Goal: Information Seeking & Learning: Learn about a topic

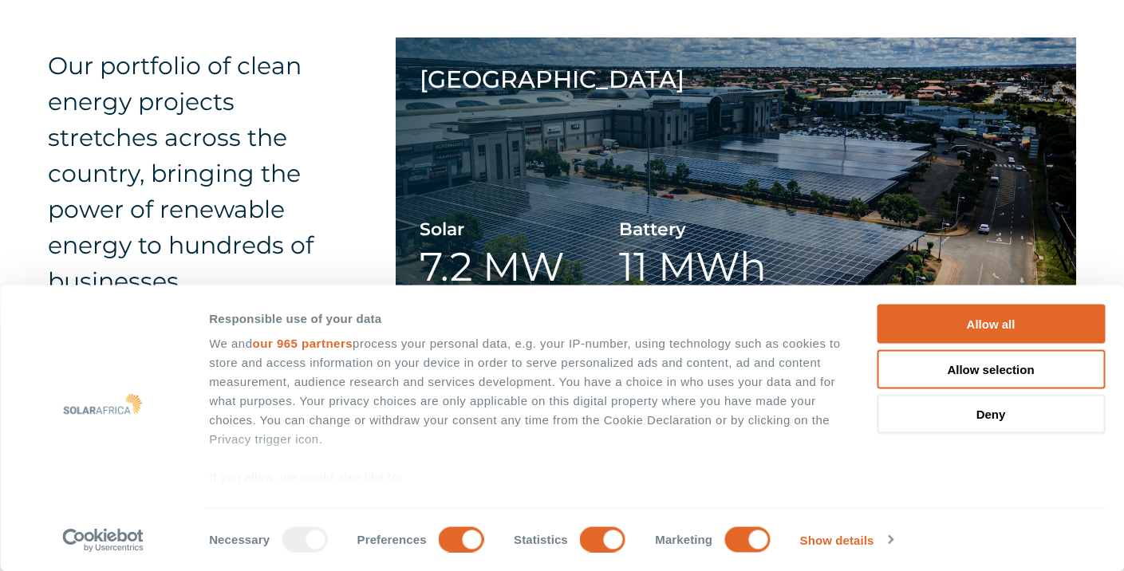
scroll to position [3496, 0]
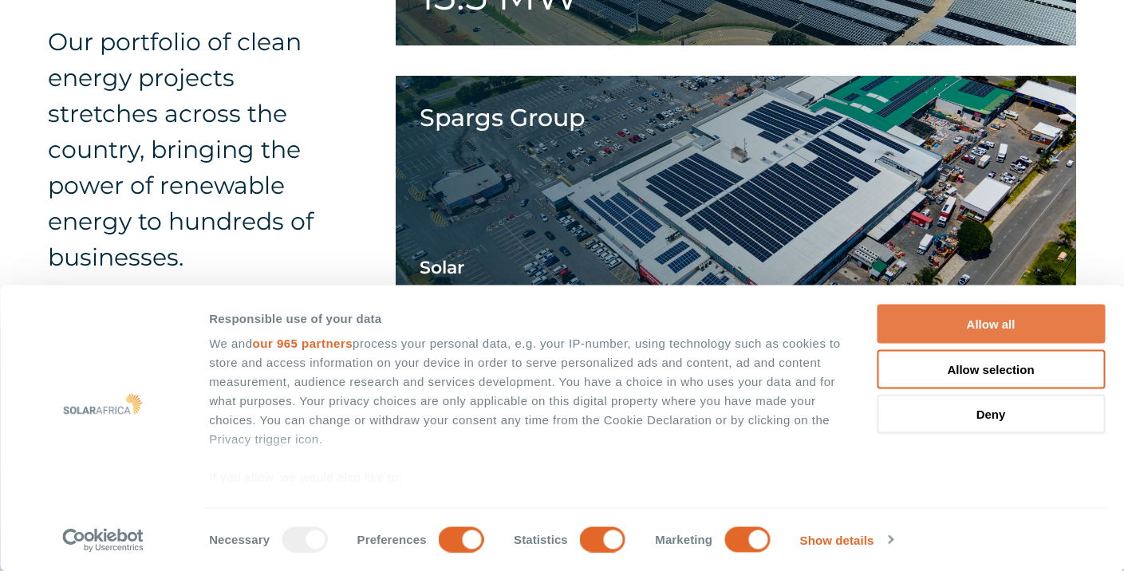
click at [1034, 336] on button "Allow all" at bounding box center [991, 324] width 228 height 39
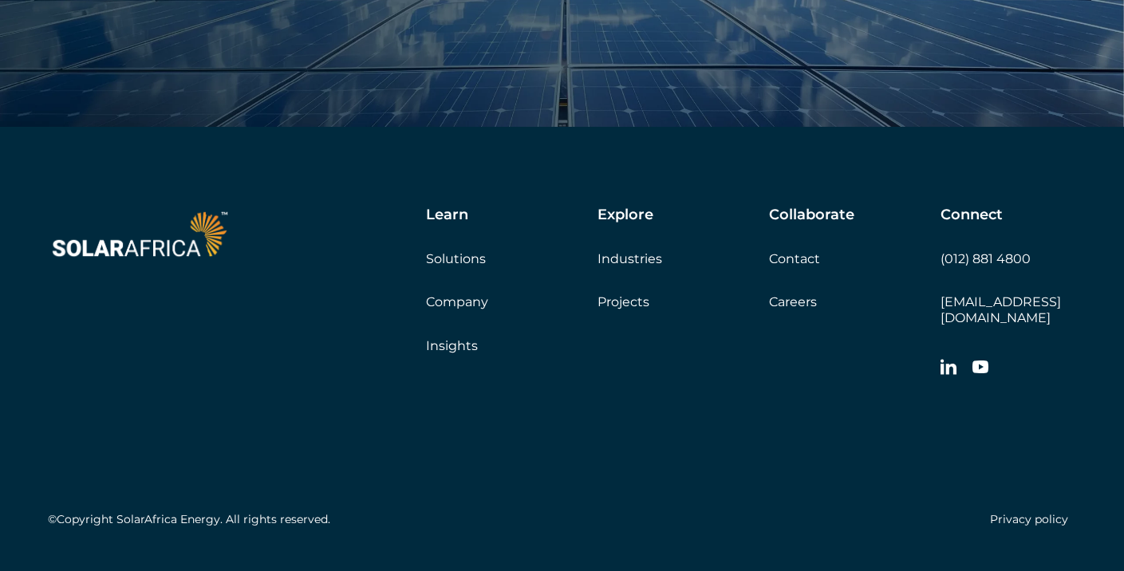
scroll to position [5452, 0]
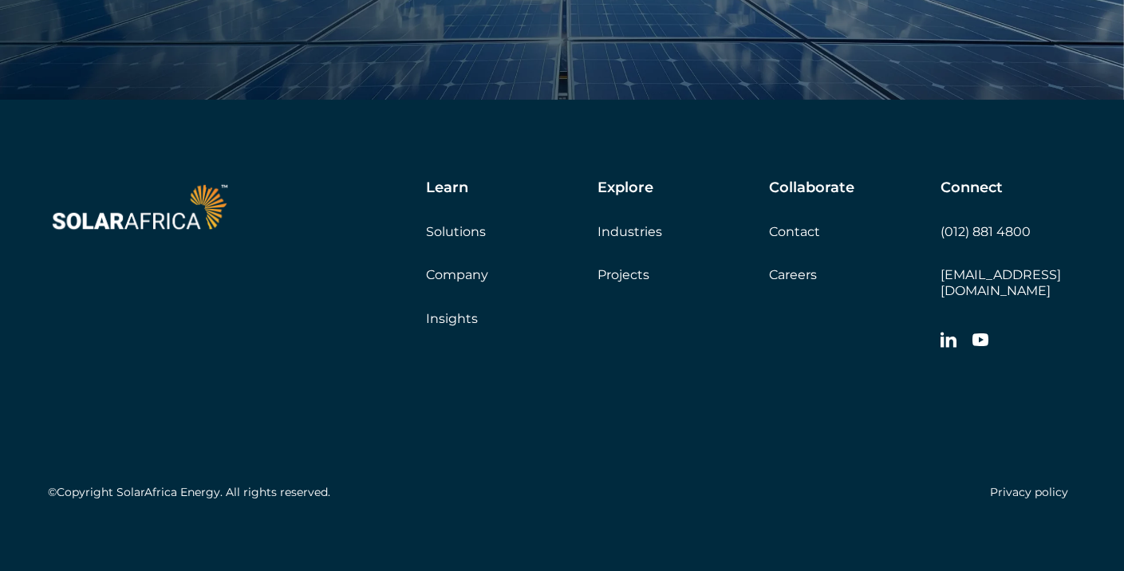
click at [457, 230] on link "Solutions" at bounding box center [456, 231] width 60 height 15
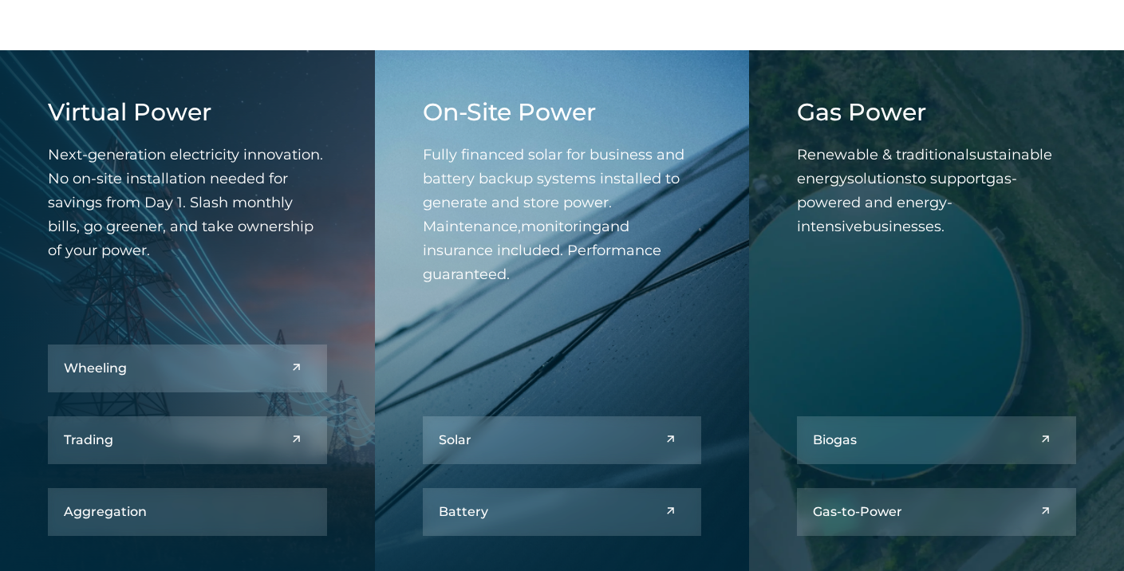
scroll to position [676, 0]
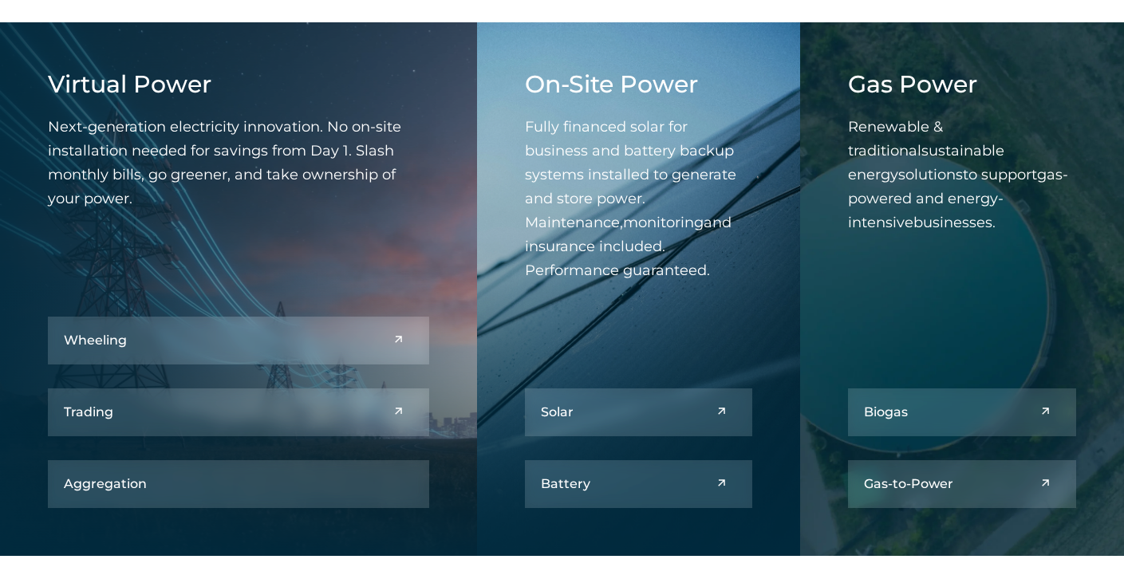
click at [172, 485] on div "Aggregation" at bounding box center [238, 484] width 381 height 48
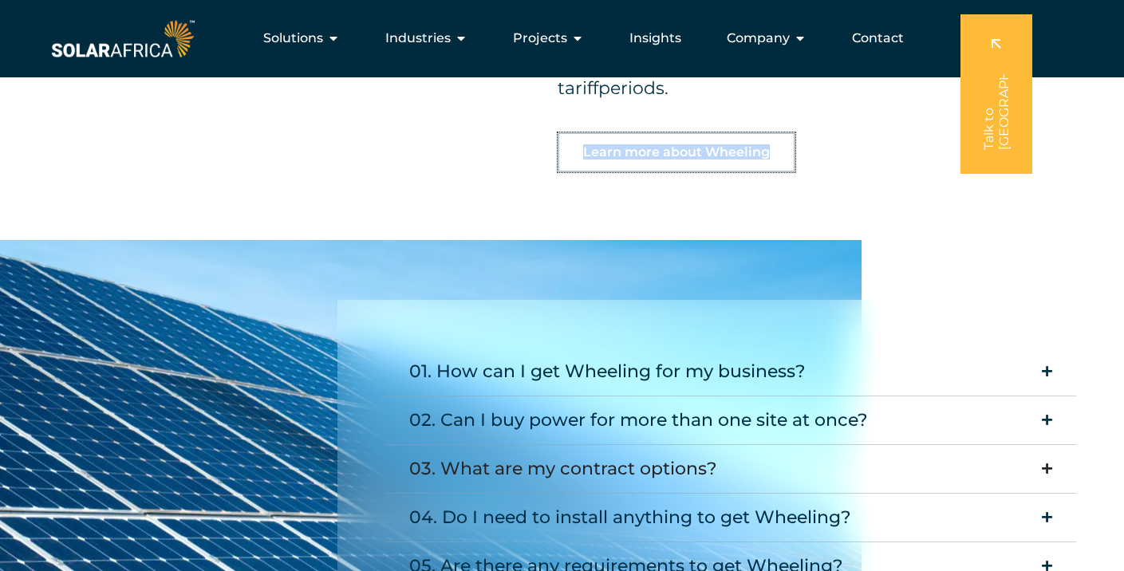
scroll to position [1858, 0]
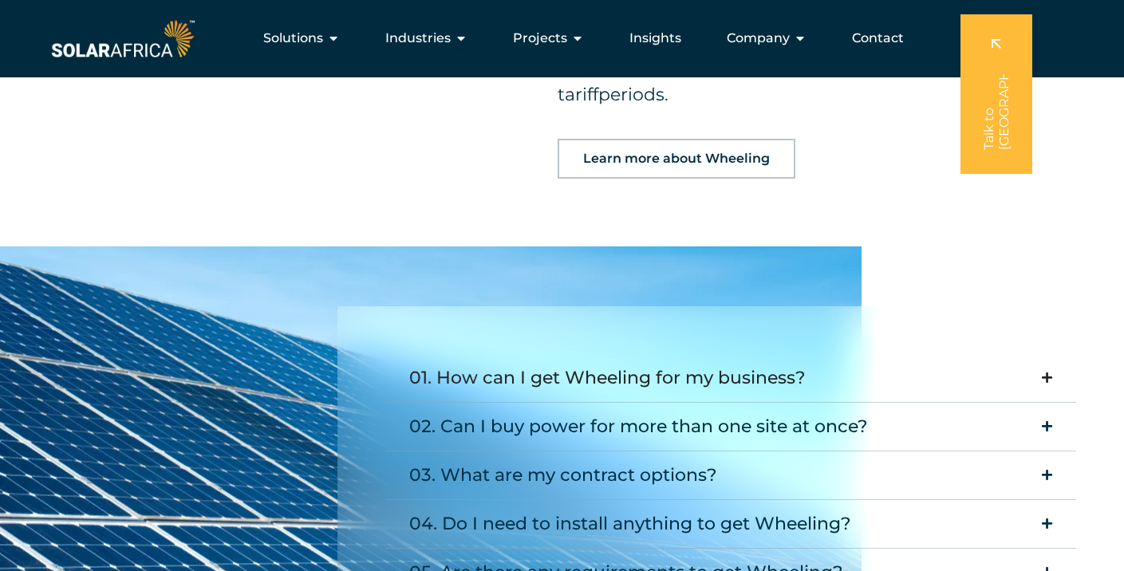
click at [1050, 372] on icon "Accordion. Open links with Enter or Space, close with Escape, and navigate with…" at bounding box center [1047, 378] width 10 height 12
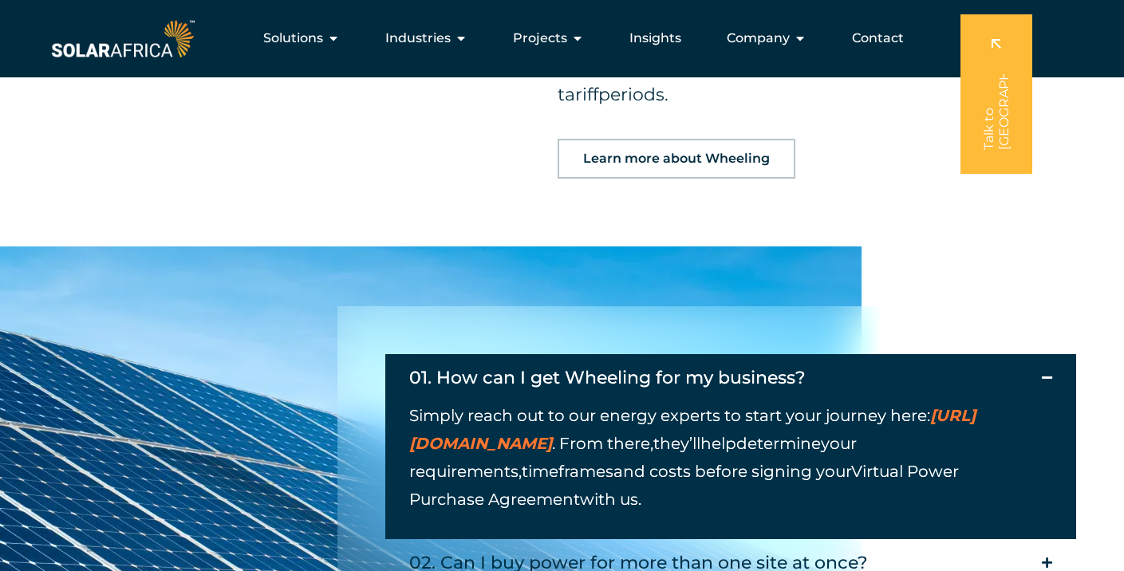
click at [1050, 372] on icon "Accordion. Open links with Enter or Space, close with Escape, and navigate with…" at bounding box center [1047, 378] width 10 height 12
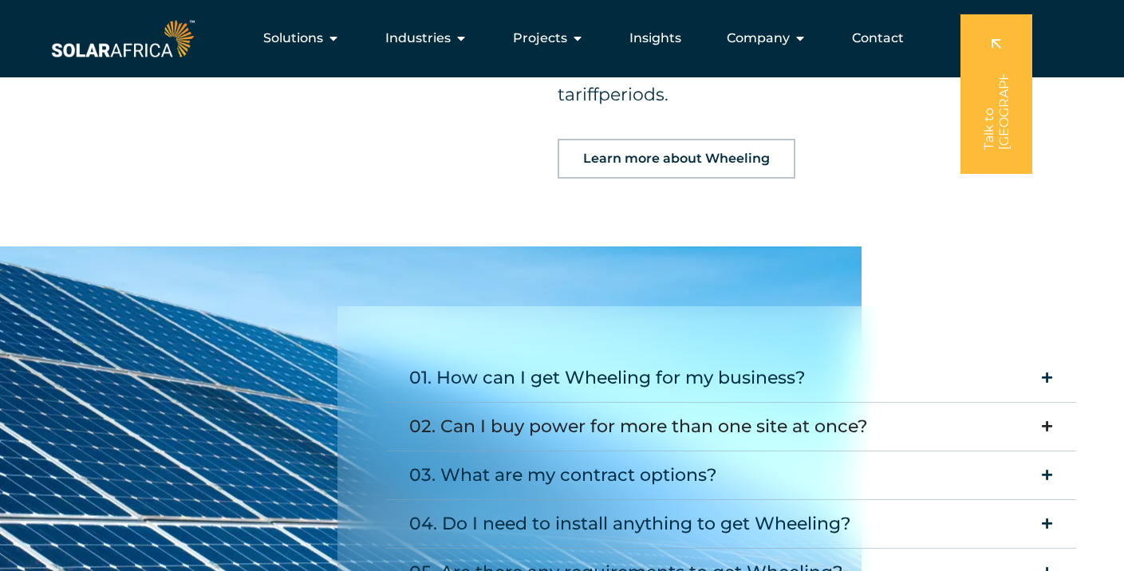
click at [1042, 420] on icon "Accordion. Open links with Enter or Space, close with Escape, and navigate with…" at bounding box center [1047, 426] width 10 height 12
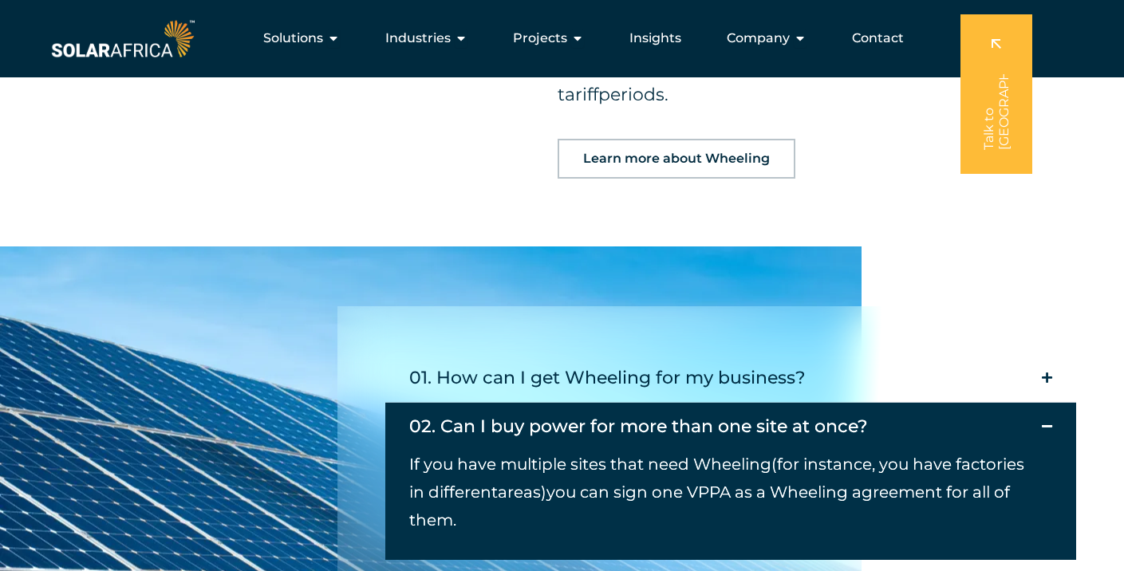
click at [1043, 420] on icon "Accordion. Open links with Enter or Space, close with Escape, and navigate with…" at bounding box center [1047, 426] width 10 height 12
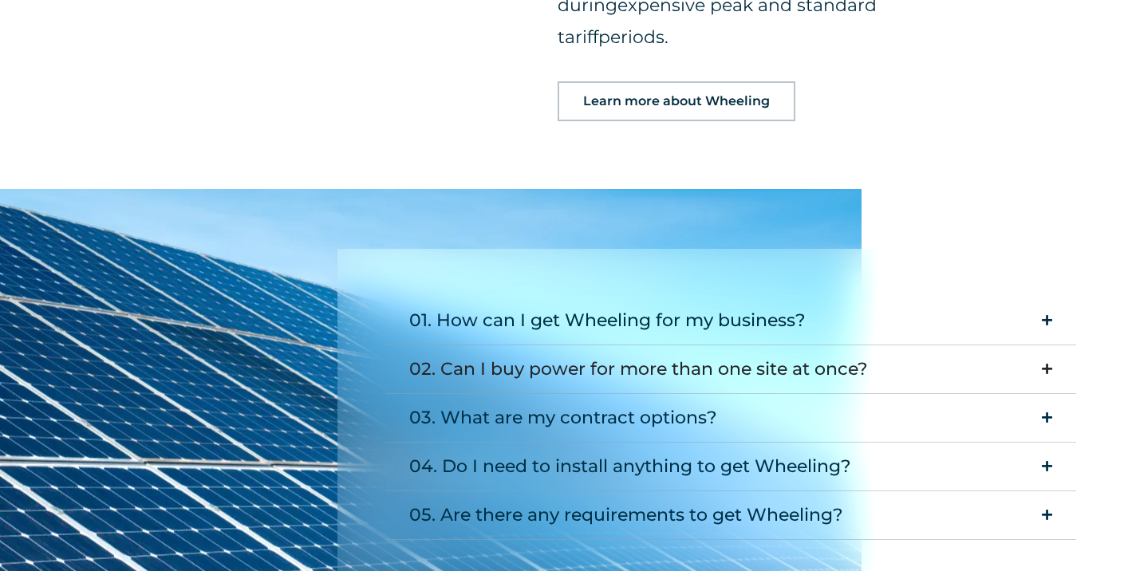
scroll to position [1936, 0]
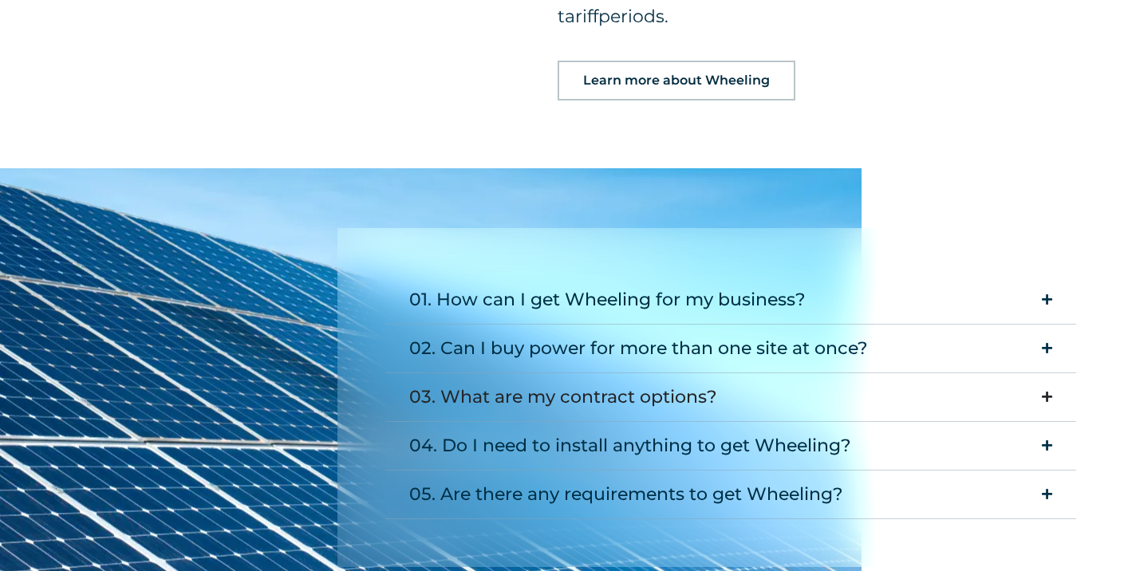
click at [1049, 391] on icon "Accordion. Open links with Enter or Space, close with Escape, and navigate with…" at bounding box center [1047, 397] width 10 height 12
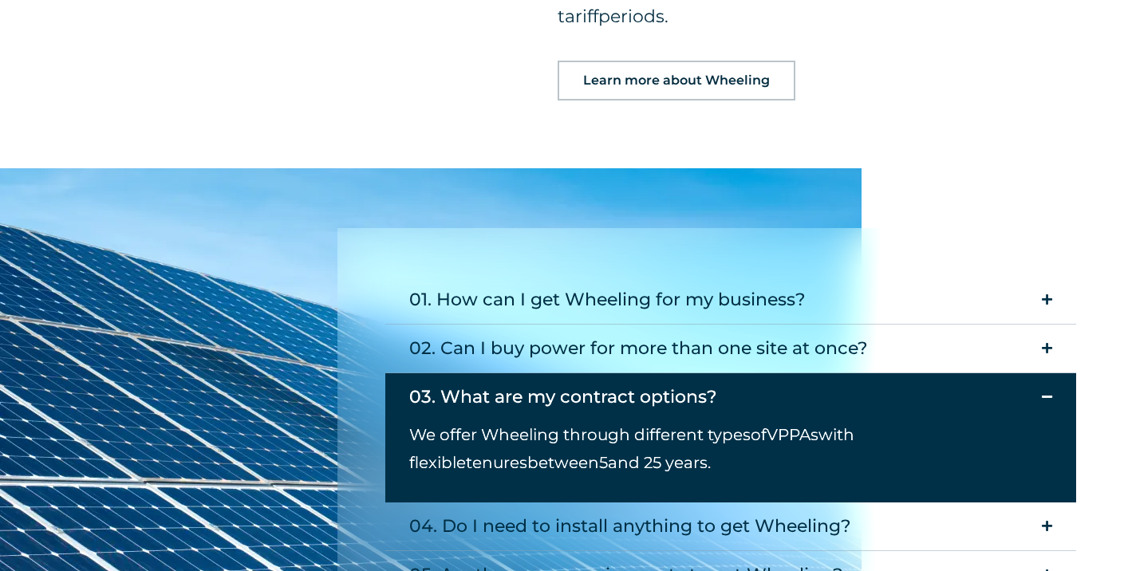
click at [1049, 391] on icon "Accordion. Open links with Enter or Space, close with Escape, and navigate with…" at bounding box center [1047, 397] width 10 height 12
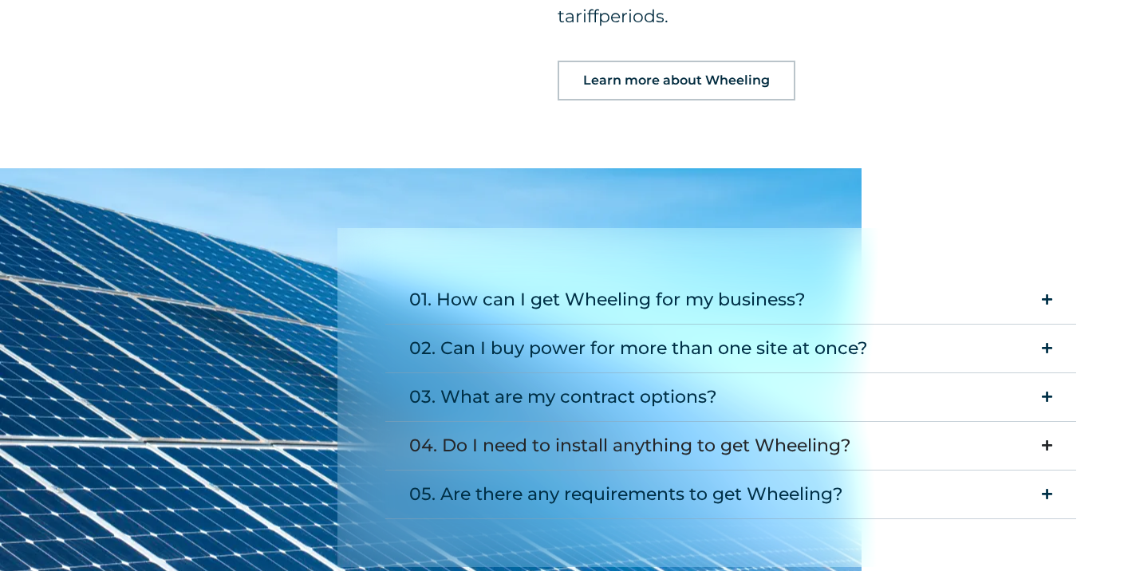
click at [1042, 422] on summary "04. Do I need to install anything to get Wheeling?" at bounding box center [730, 446] width 691 height 49
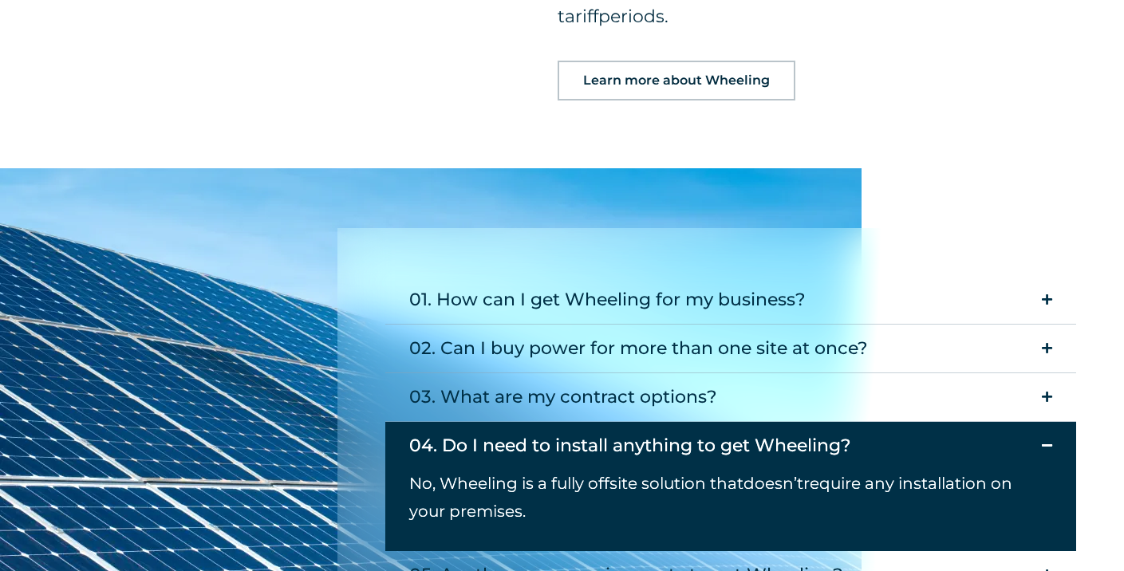
click at [1054, 422] on summary "04. Do I need to install anything to get Wheeling?" at bounding box center [730, 446] width 691 height 48
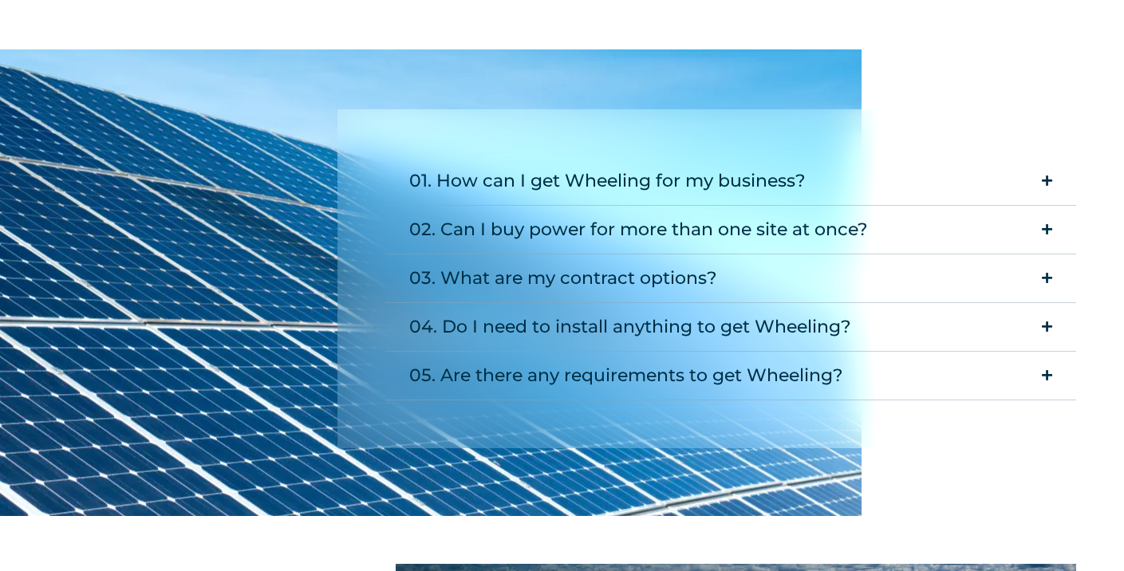
scroll to position [2056, 0]
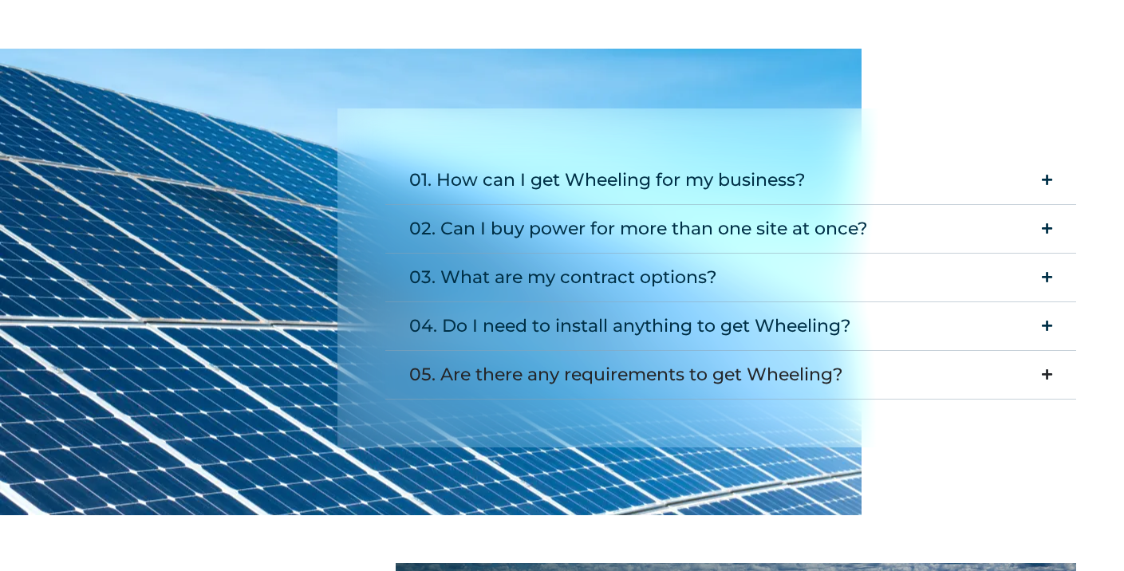
click at [1050, 369] on icon "Accordion. Open links with Enter or Space, close with Escape, and navigate with…" at bounding box center [1047, 375] width 10 height 12
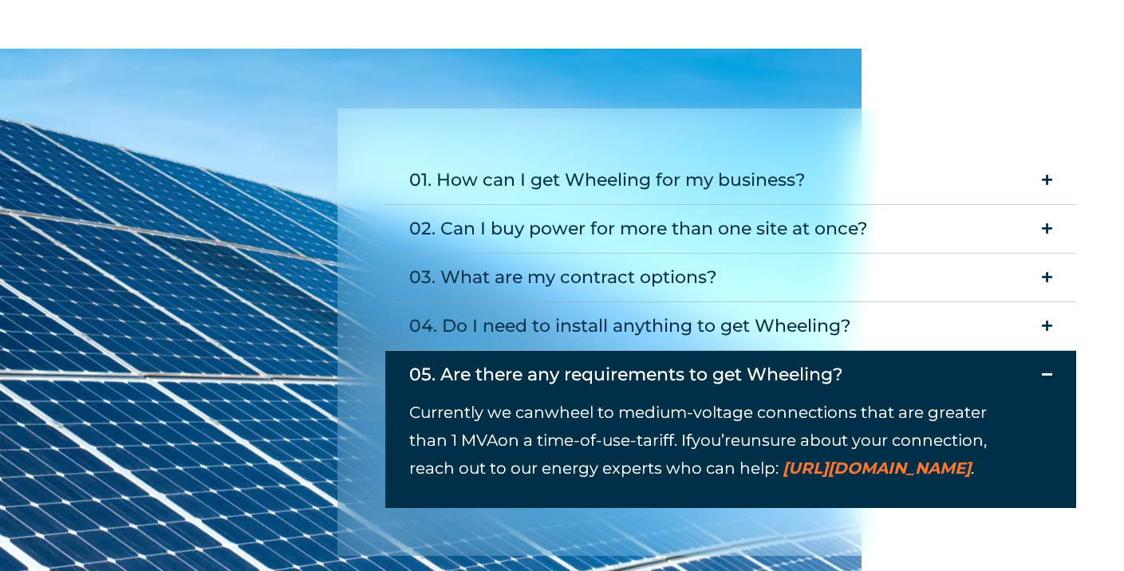
click at [1048, 369] on icon "Accordion. Open links with Enter or Space, close with Escape, and navigate with…" at bounding box center [1047, 375] width 10 height 12
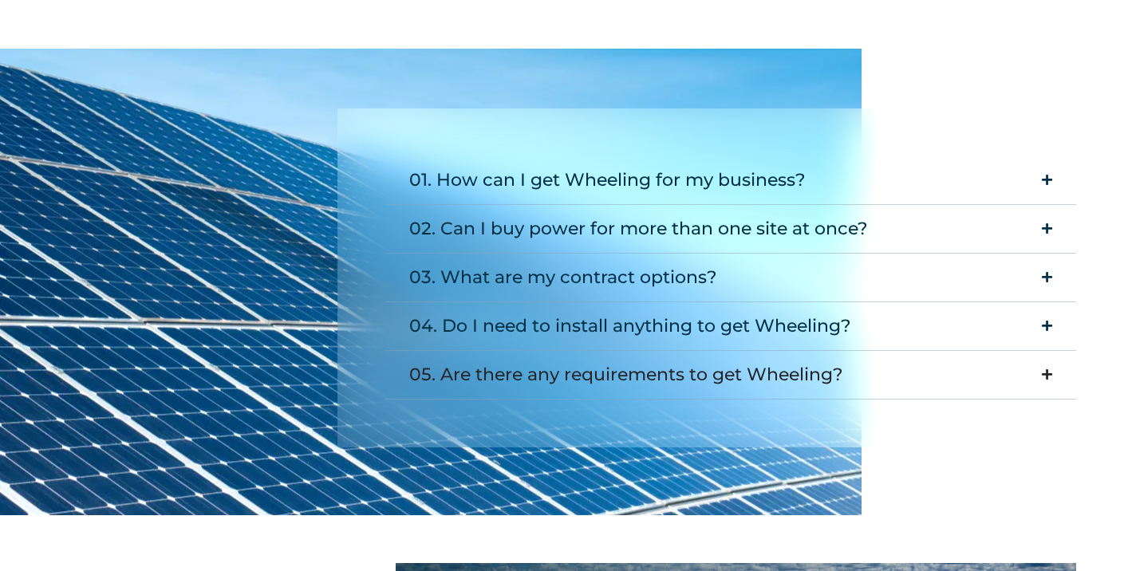
click at [1049, 369] on icon "Accordion. Open links with Enter or Space, close with Escape, and navigate with…" at bounding box center [1047, 375] width 10 height 12
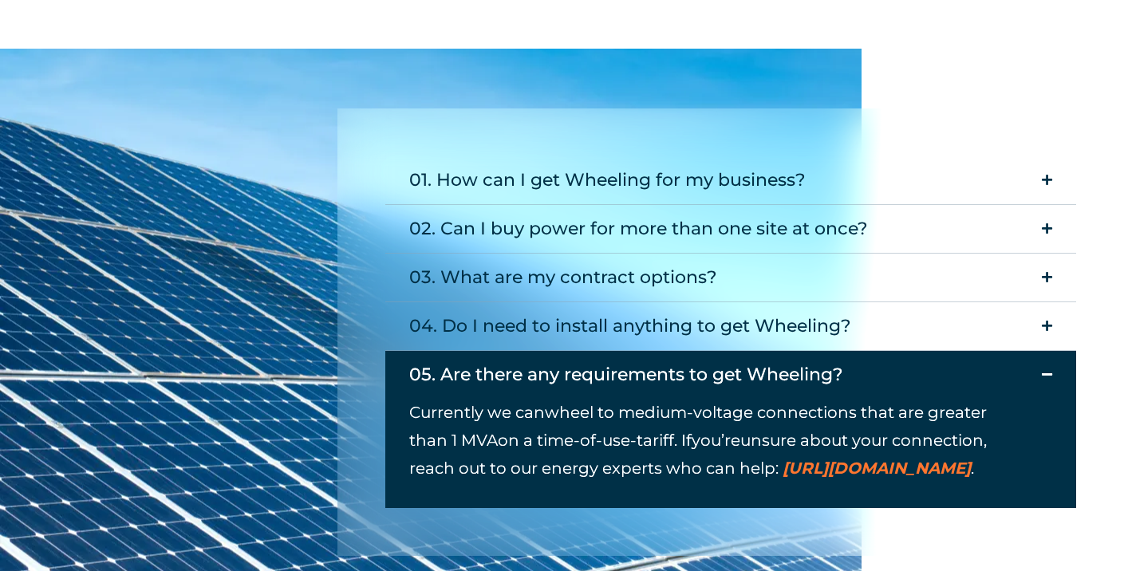
click at [1047, 369] on icon "Accordion. Open links with Enter or Space, close with Escape, and navigate with…" at bounding box center [1047, 375] width 10 height 12
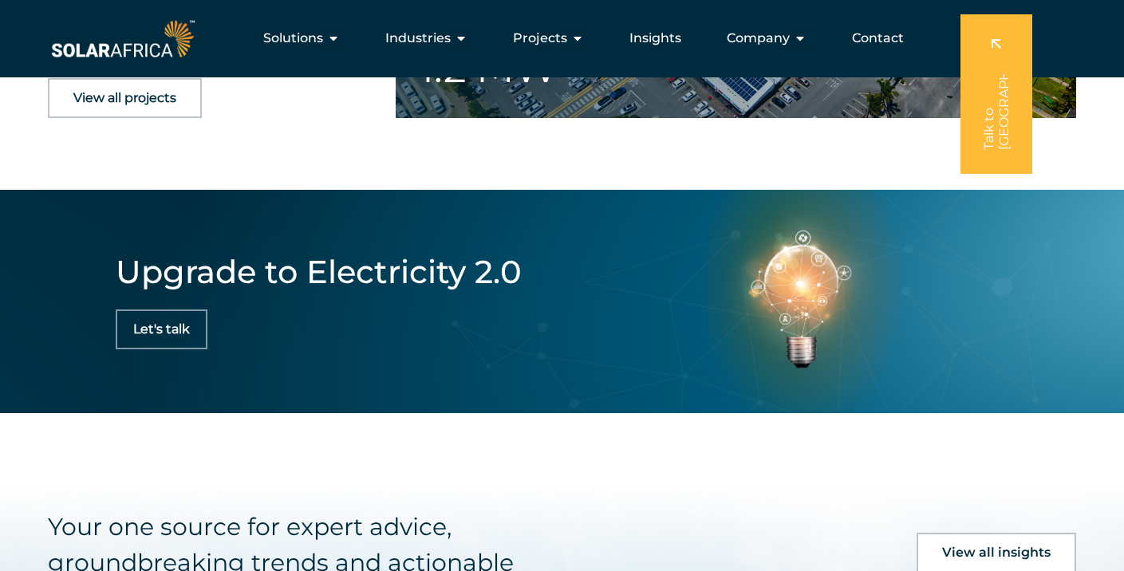
scroll to position [2926, 0]
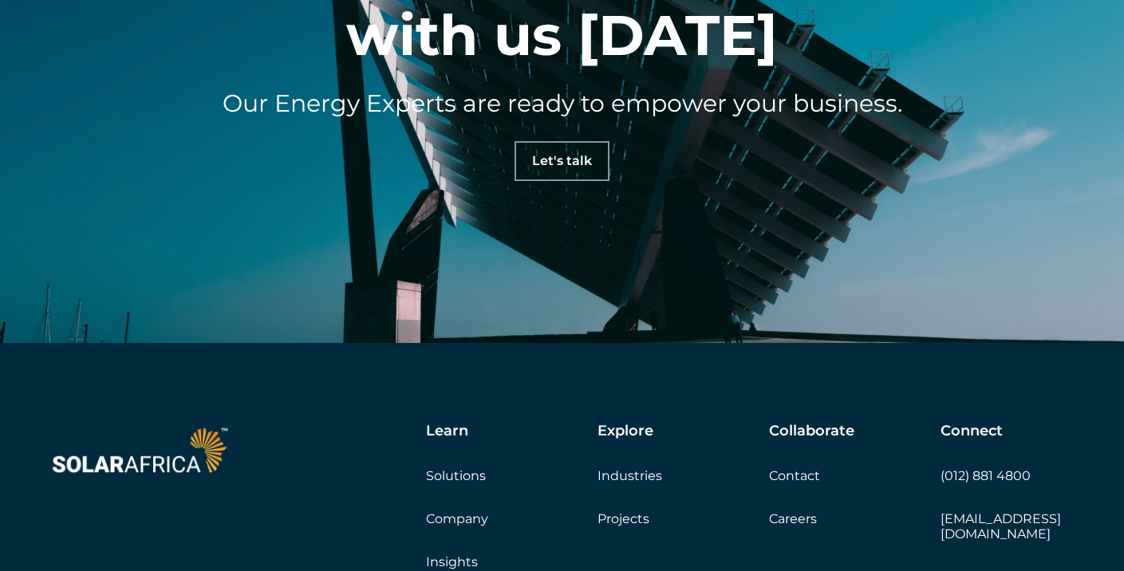
scroll to position [4627, 0]
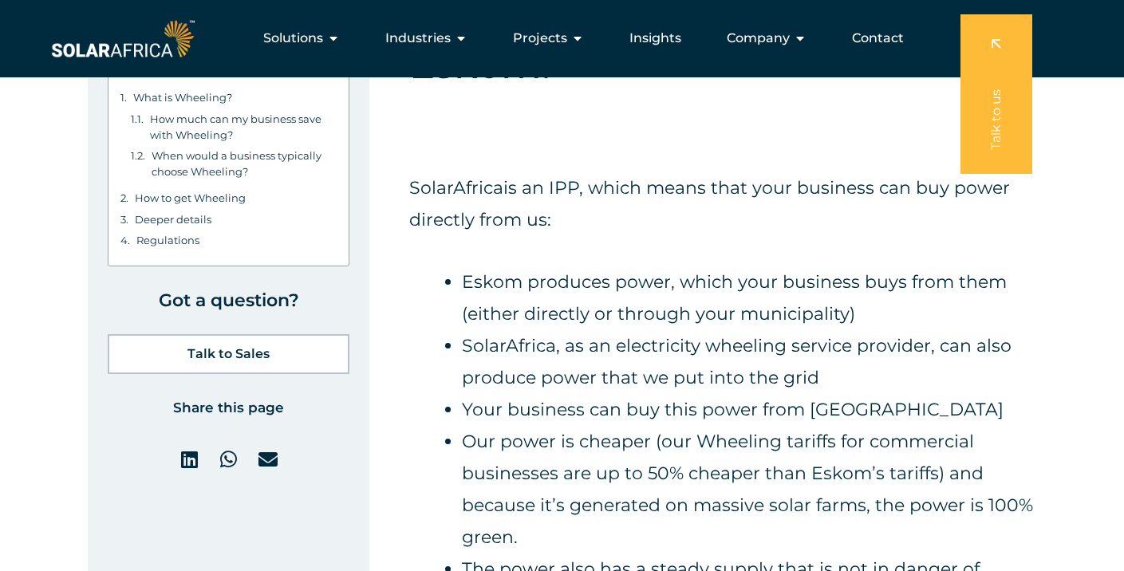
scroll to position [2265, 0]
